Goal: Task Accomplishment & Management: Manage account settings

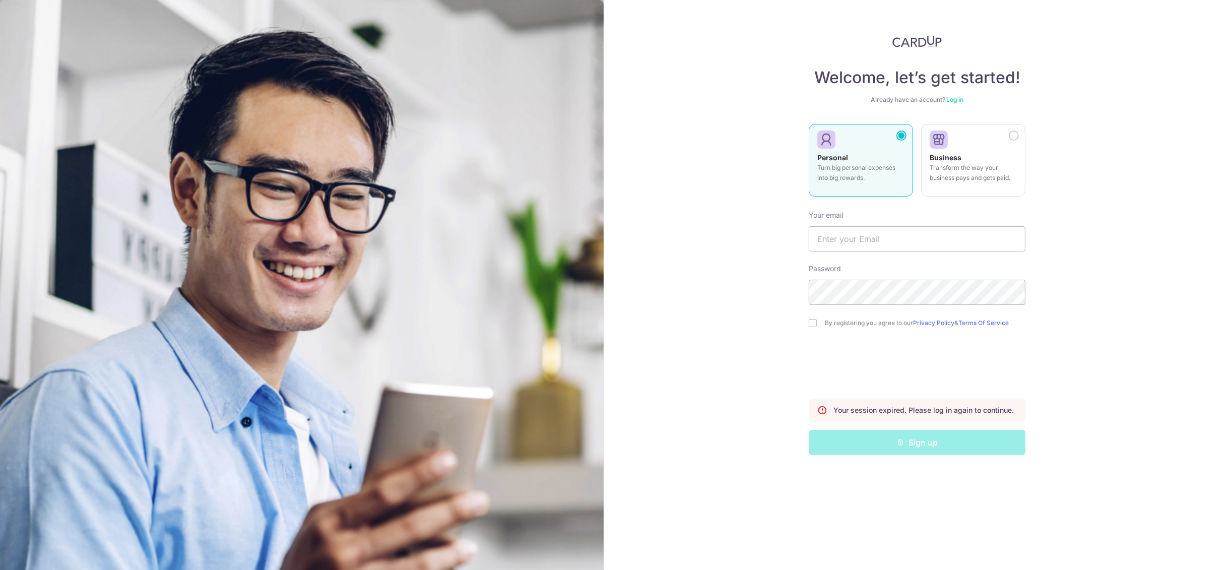
click at [959, 99] on link "Log in" at bounding box center [955, 100] width 17 height 8
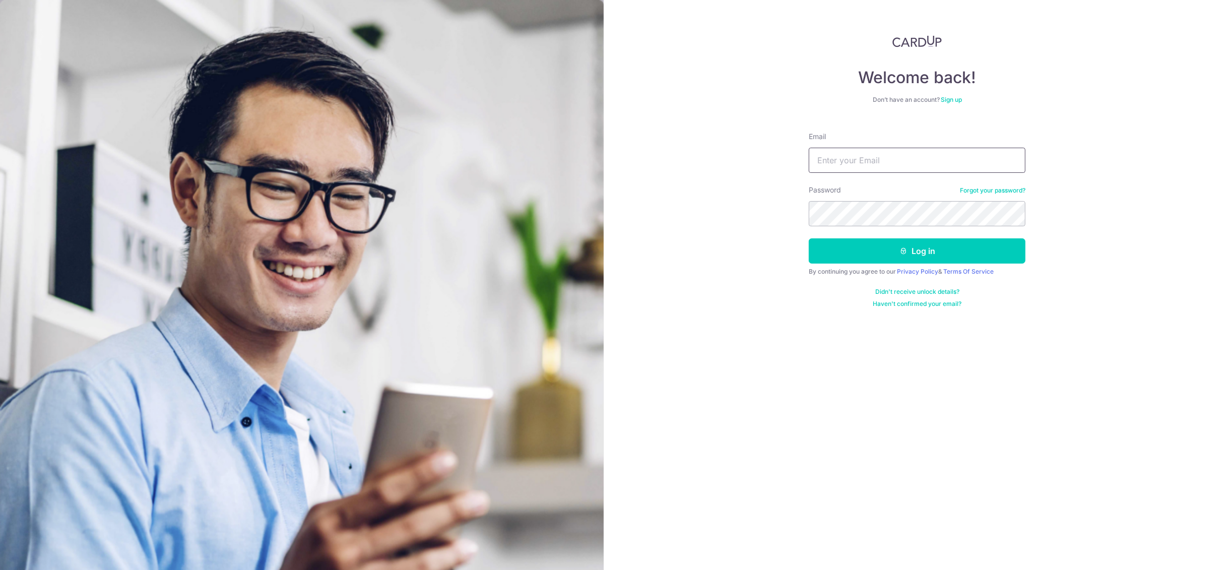
type input "[EMAIL_ADDRESS][DOMAIN_NAME]"
click at [918, 251] on button "Log in" at bounding box center [917, 250] width 217 height 25
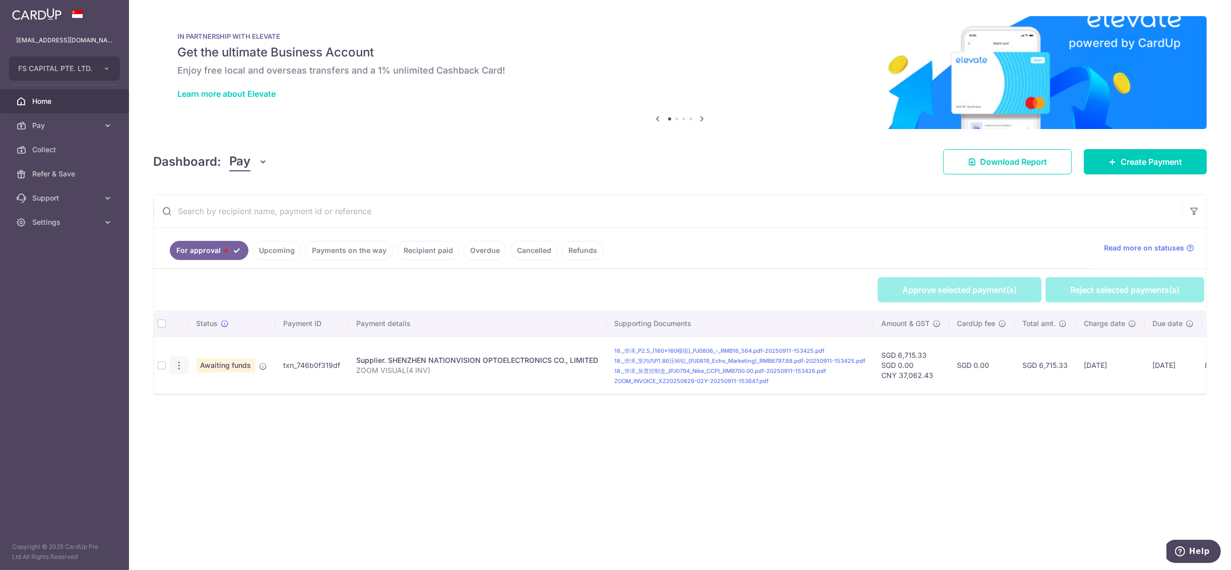
click at [180, 369] on icon "button" at bounding box center [179, 365] width 11 height 11
click at [230, 393] on span "Review Payment" at bounding box center [233, 394] width 68 height 12
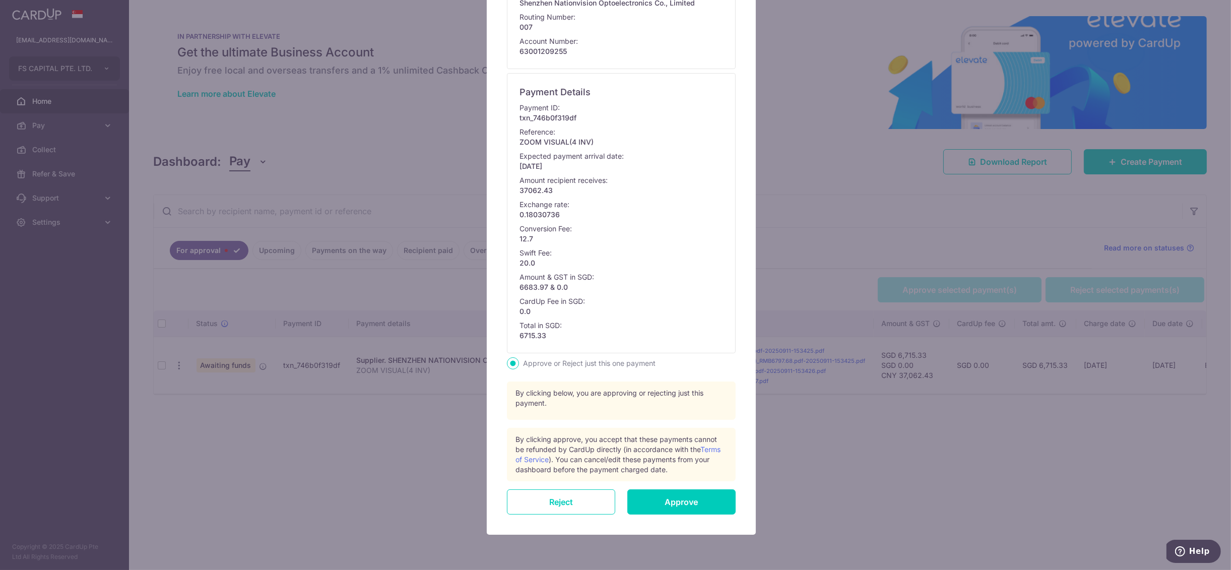
scroll to position [255, 0]
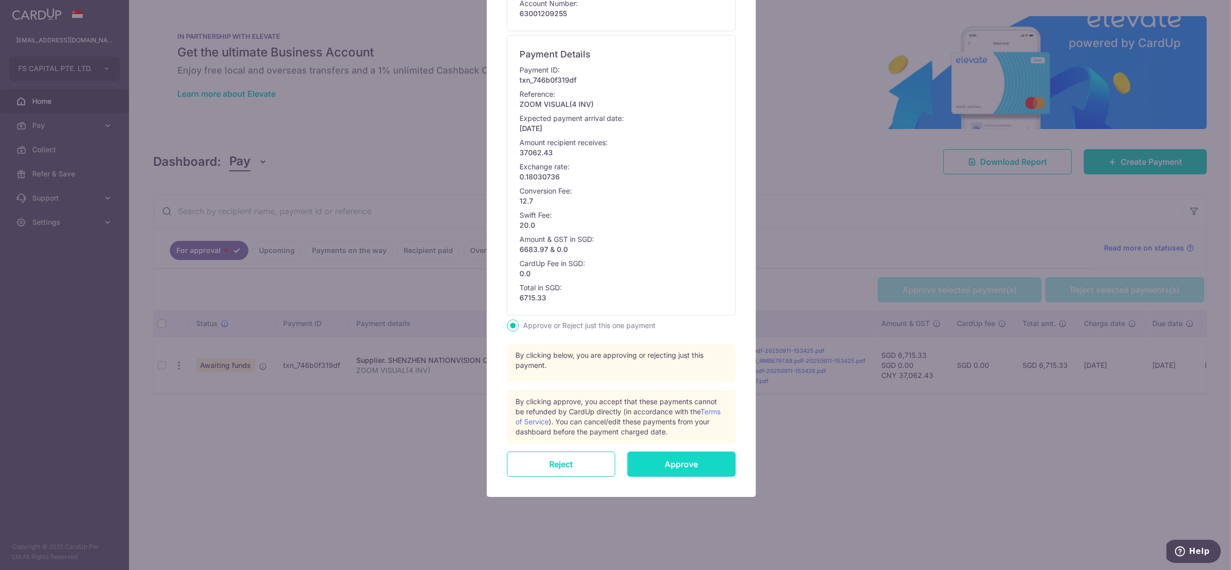
click at [678, 468] on input "Approve" at bounding box center [682, 464] width 108 height 25
